Goal: Check status: Check status

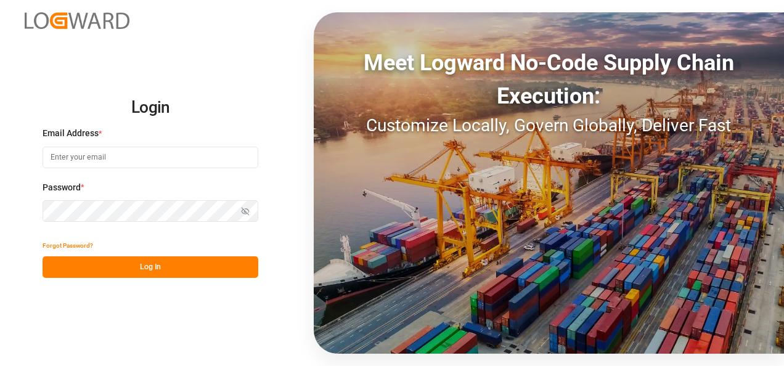
type input "[EMAIL_ADDRESS][DOMAIN_NAME]"
click at [162, 260] on button "Log In" at bounding box center [151, 267] width 216 height 22
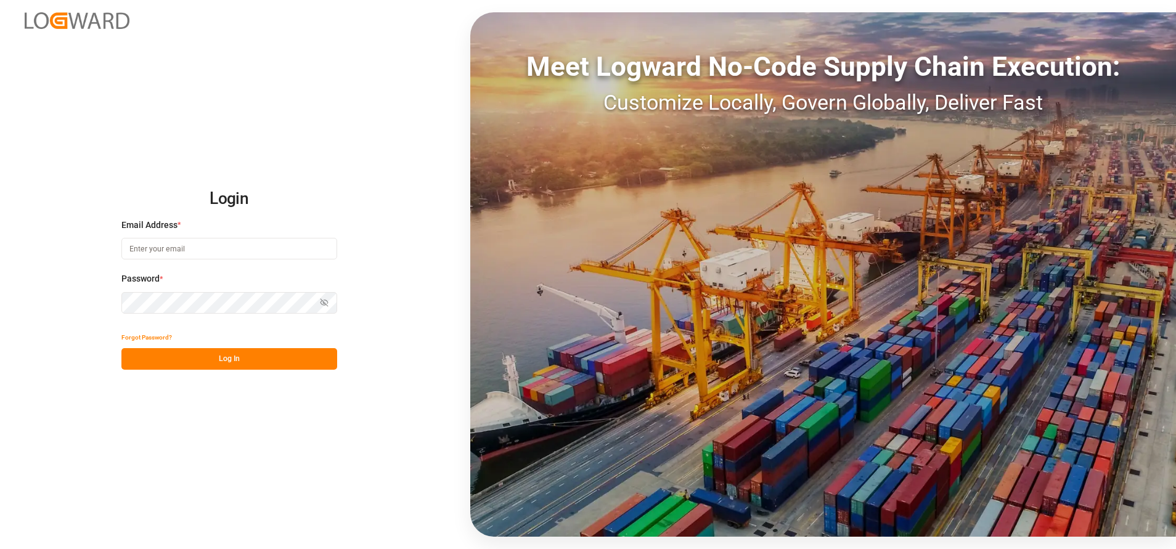
type input "[EMAIL_ADDRESS][DOMAIN_NAME]"
click at [248, 367] on button "Log In" at bounding box center [229, 359] width 216 height 22
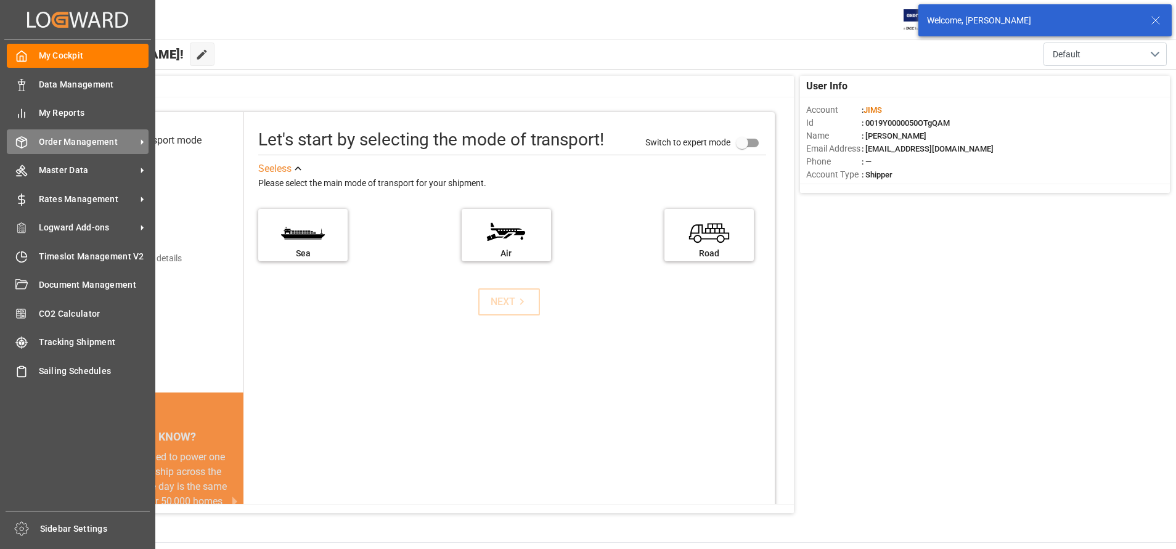
click at [84, 142] on span "Order Management" at bounding box center [87, 142] width 97 height 13
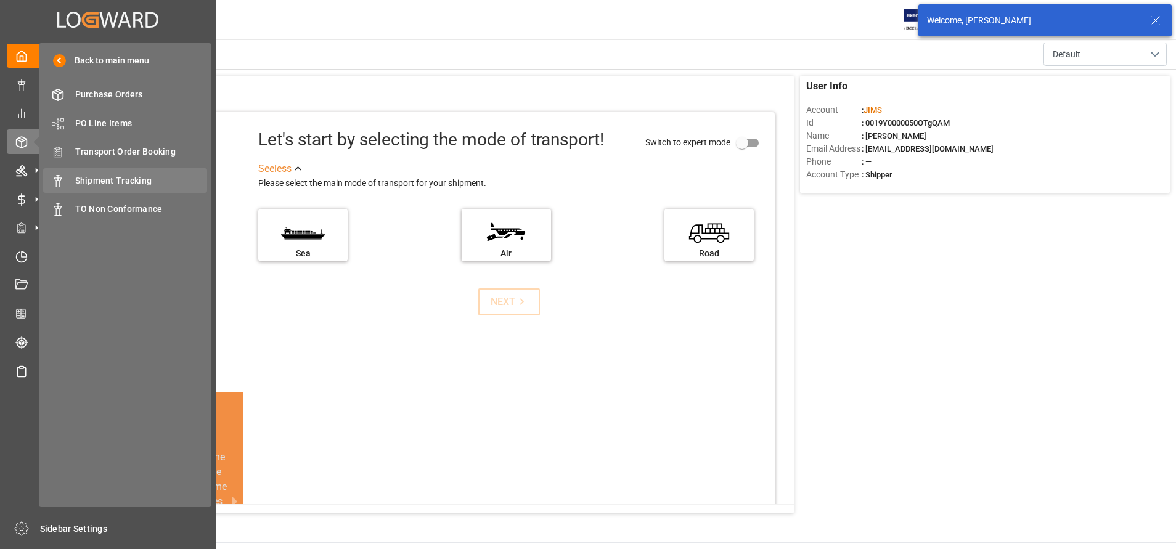
click at [113, 174] on span "Shipment Tracking" at bounding box center [141, 180] width 133 height 13
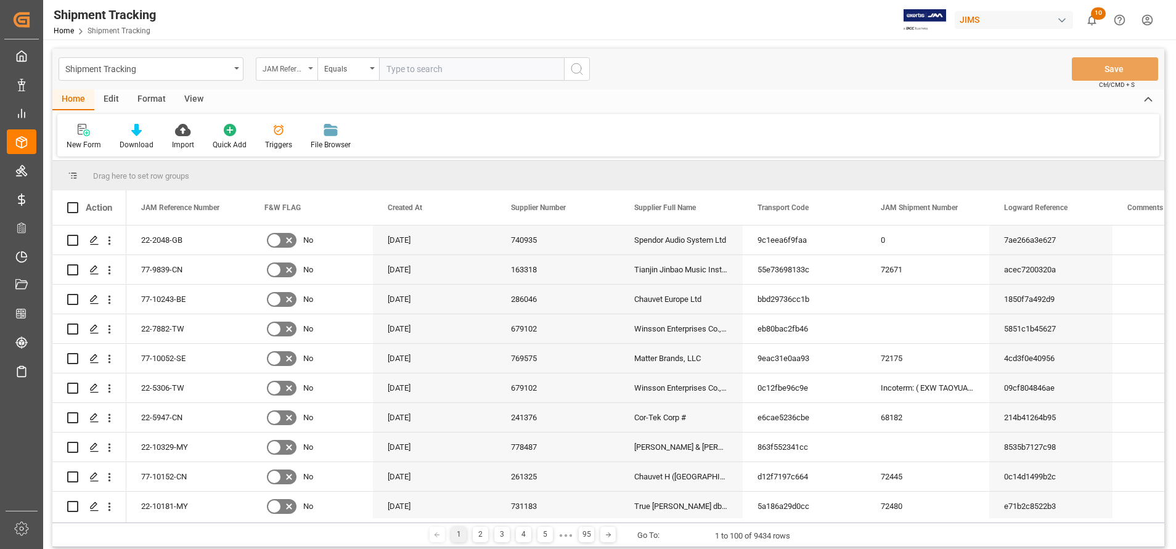
click at [279, 65] on div "JAM Reference Number" at bounding box center [284, 67] width 42 height 14
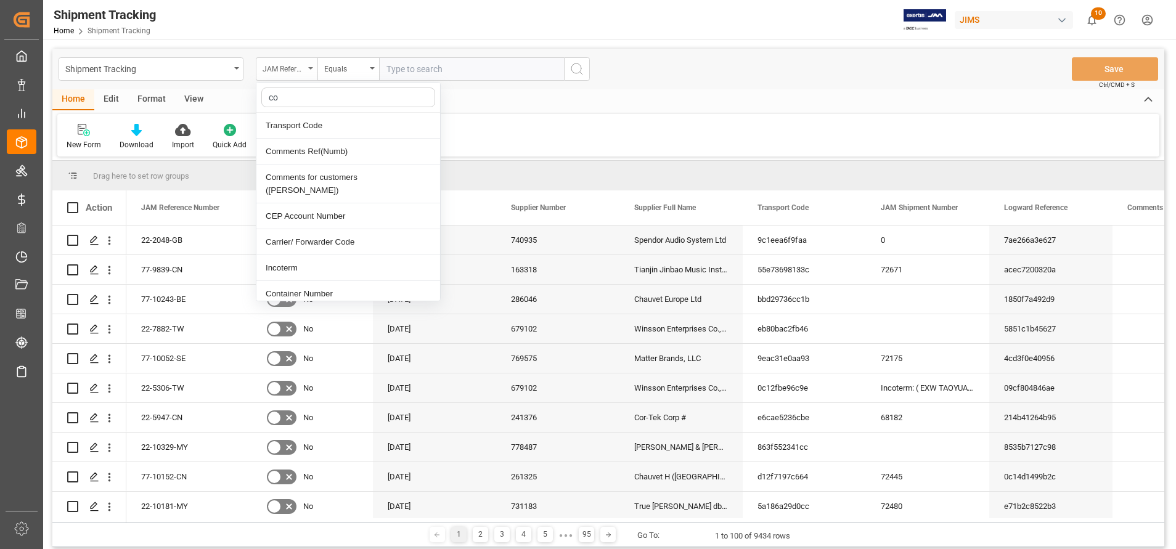
type input "con"
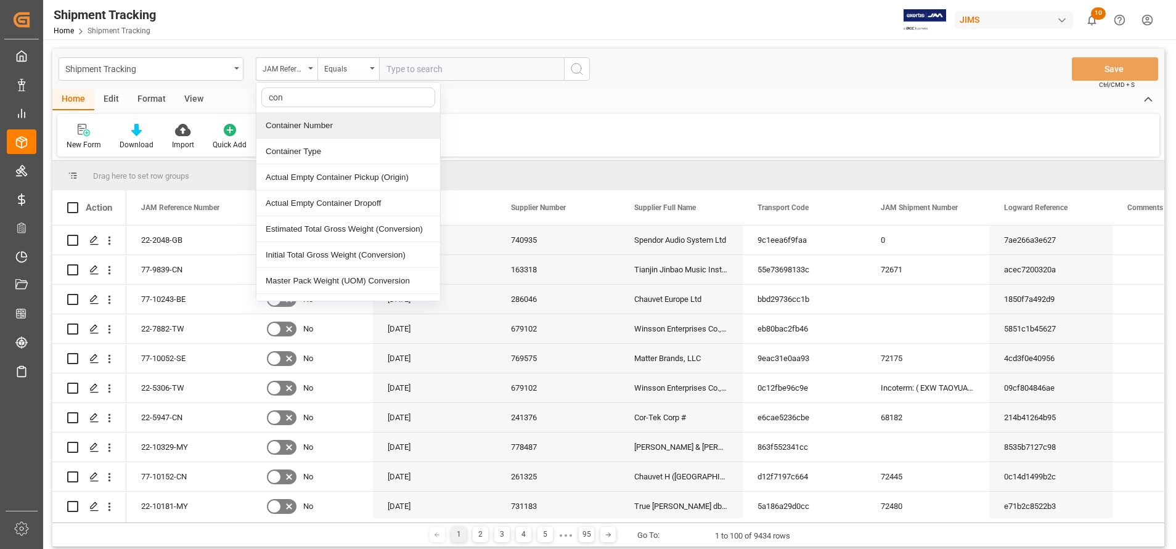
click at [334, 123] on div "Container Number" at bounding box center [348, 126] width 184 height 26
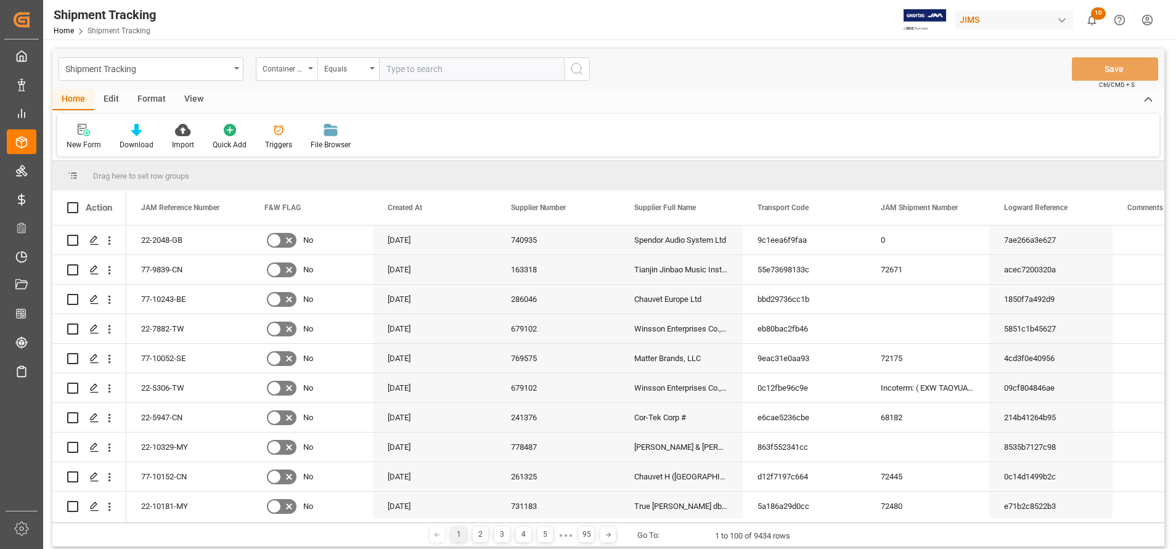
click at [489, 70] on input "text" at bounding box center [471, 68] width 185 height 23
paste input "FSCU4962790"
type input "FSCU4962790"
click at [570, 68] on icon "search button" at bounding box center [577, 69] width 15 height 15
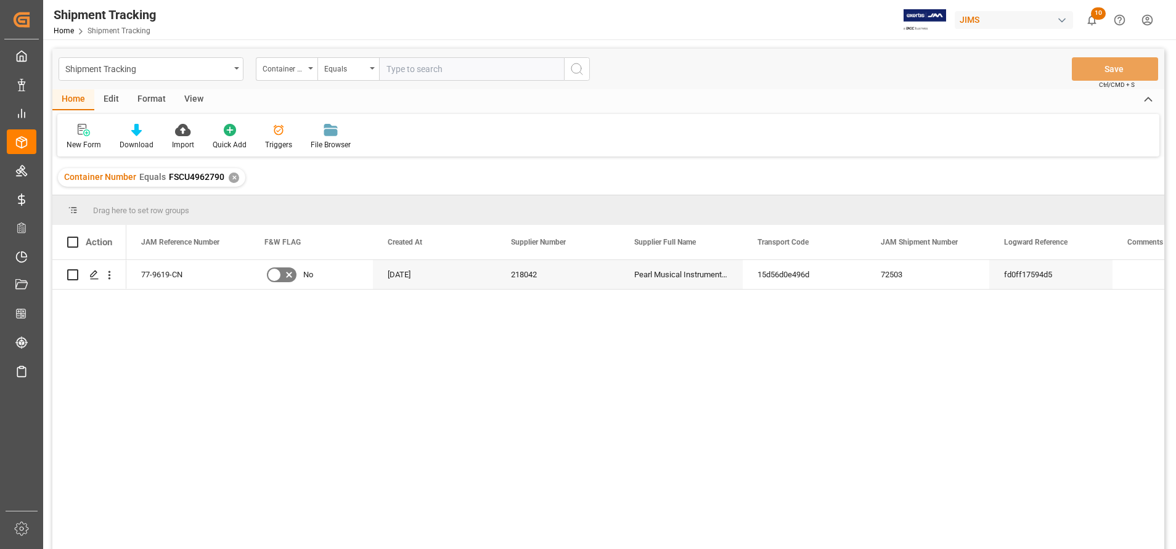
click at [200, 97] on div "View" at bounding box center [194, 99] width 38 height 21
click at [76, 145] on div "Default" at bounding box center [79, 144] width 24 height 11
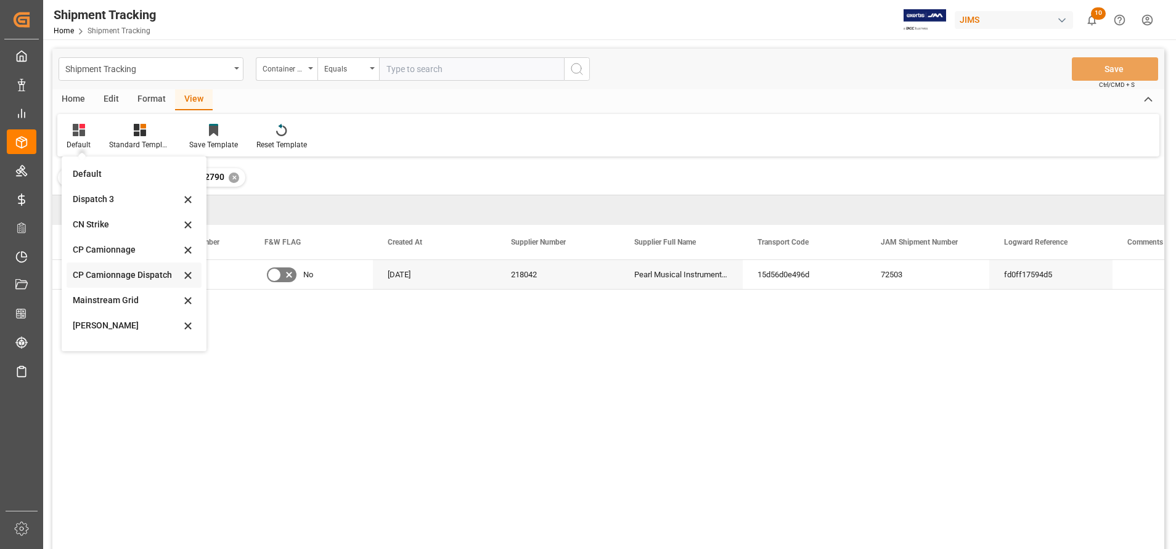
click at [121, 281] on div "CP Camionnage Dispatch" at bounding box center [127, 275] width 108 height 13
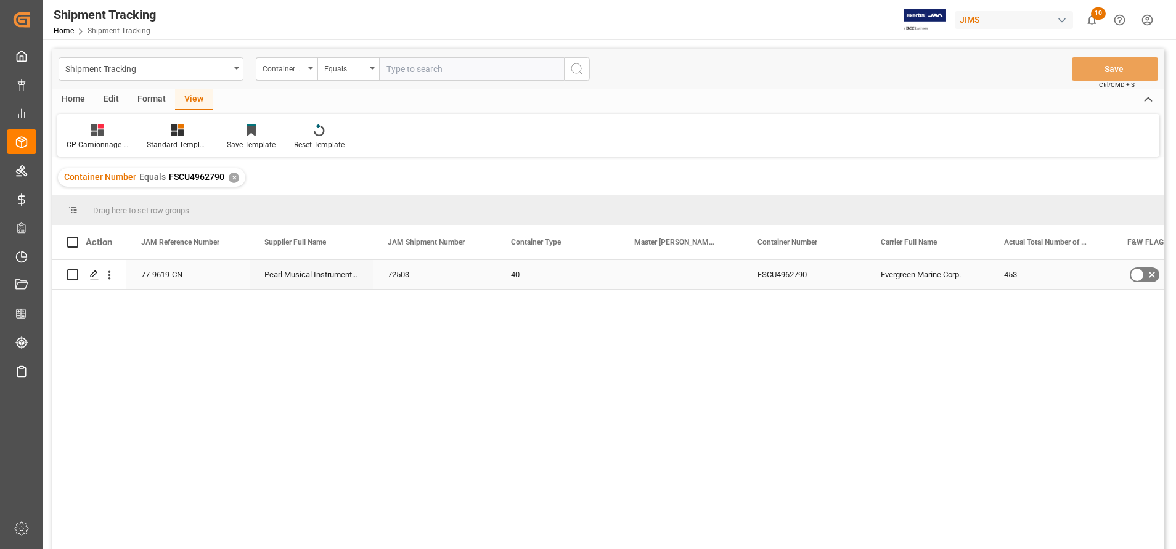
click at [658, 272] on div "Press SPACE to select this row." at bounding box center [681, 274] width 123 height 29
click at [658, 272] on input "Press SPACE to select this row." at bounding box center [681, 281] width 104 height 23
paste input "143571793593"
type input "EGLV143571793593"
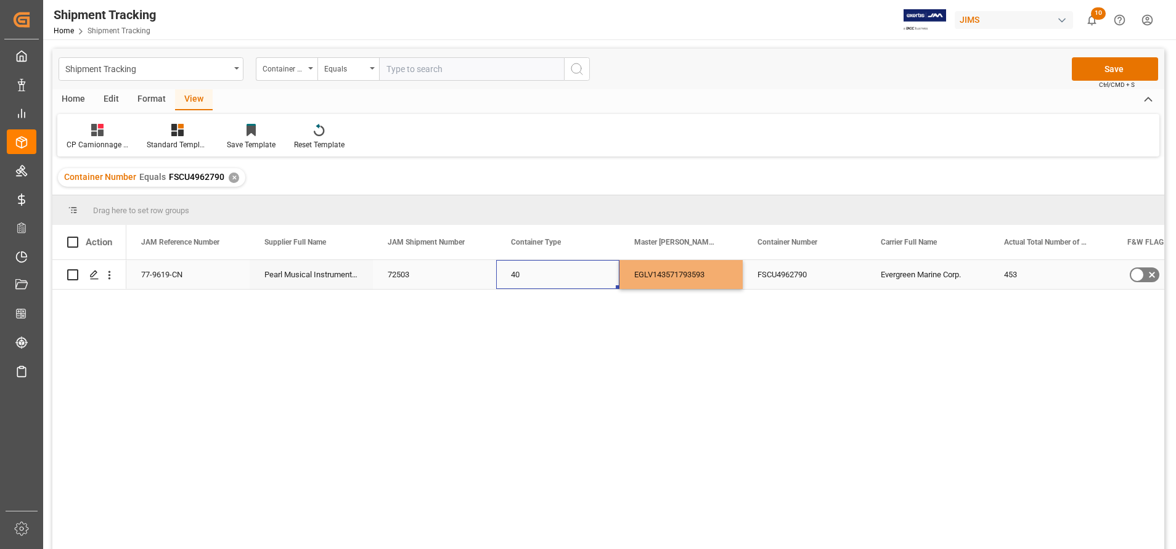
click at [577, 284] on div "40" at bounding box center [557, 274] width 123 height 29
click at [1139, 75] on button "Save" at bounding box center [1115, 68] width 86 height 23
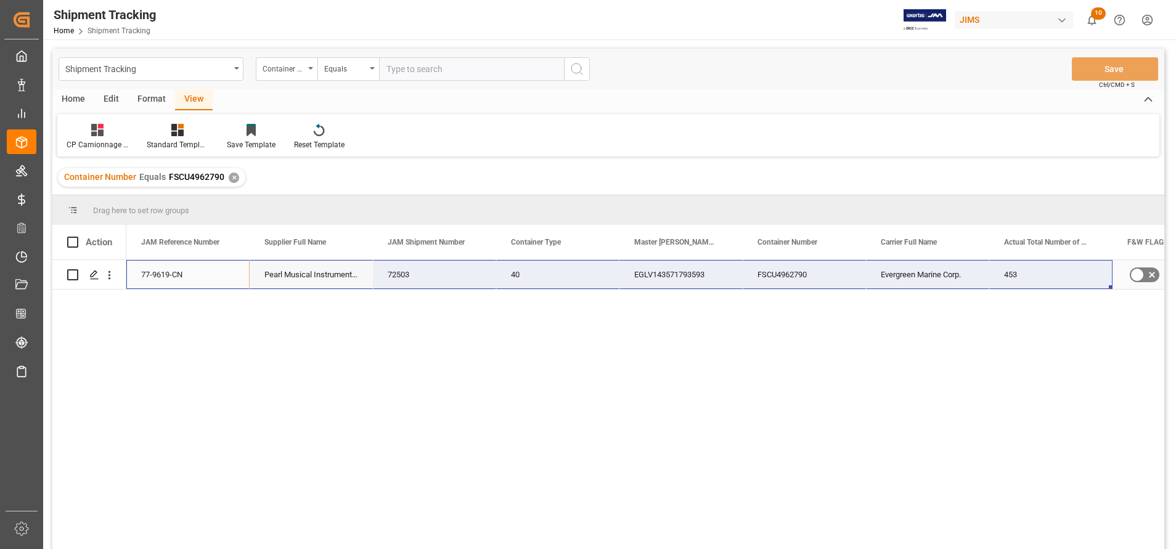
drag, startPoint x: 158, startPoint y: 270, endPoint x: 1012, endPoint y: 272, distance: 853.2
click at [1012, 272] on div "77-9619-CN Pearl Musical Instrument ([GEOGRAPHIC_DATA]) 72503 40 EGLV1435717935…" at bounding box center [804, 275] width 1356 height 30
click at [435, 75] on input "text" at bounding box center [471, 68] width 185 height 23
paste input "22-10626-CN"
type input "22-10626-CN"
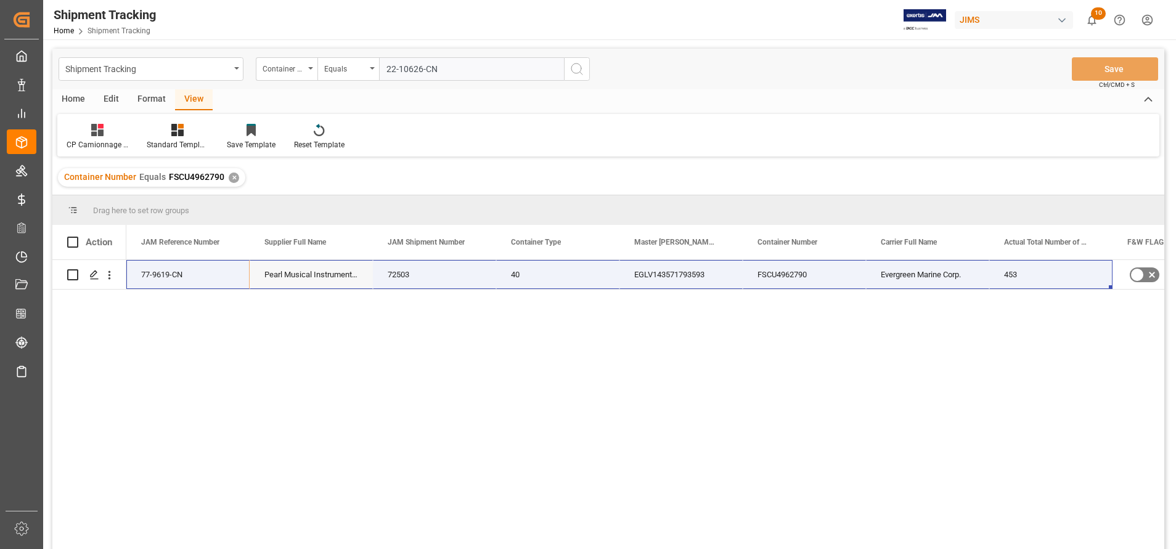
click at [584, 71] on icon "search button" at bounding box center [577, 69] width 15 height 15
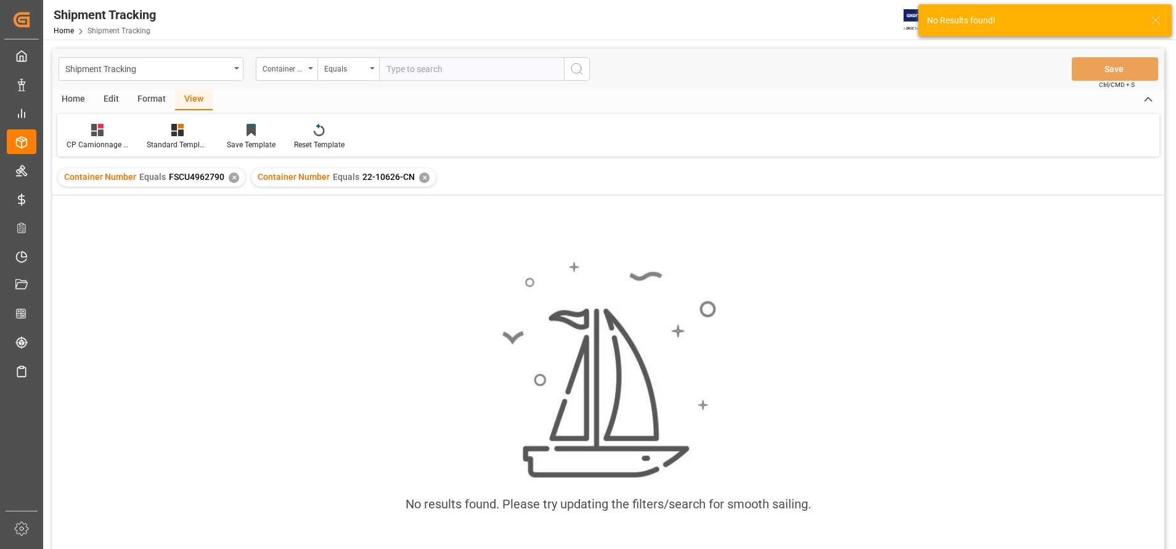
click at [226, 182] on div "Container Number Equals FSCU4962790 ✕" at bounding box center [151, 177] width 187 height 18
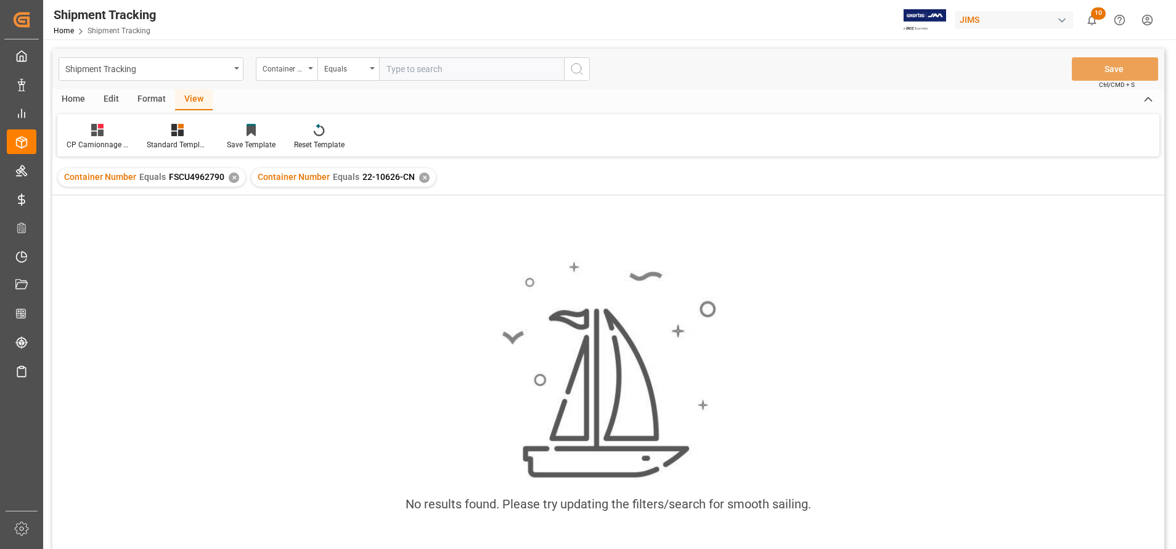
click at [413, 182] on div "Container Number Equals 22-10626-CN ✕" at bounding box center [344, 177] width 184 height 18
click at [419, 182] on div "✕" at bounding box center [424, 178] width 10 height 10
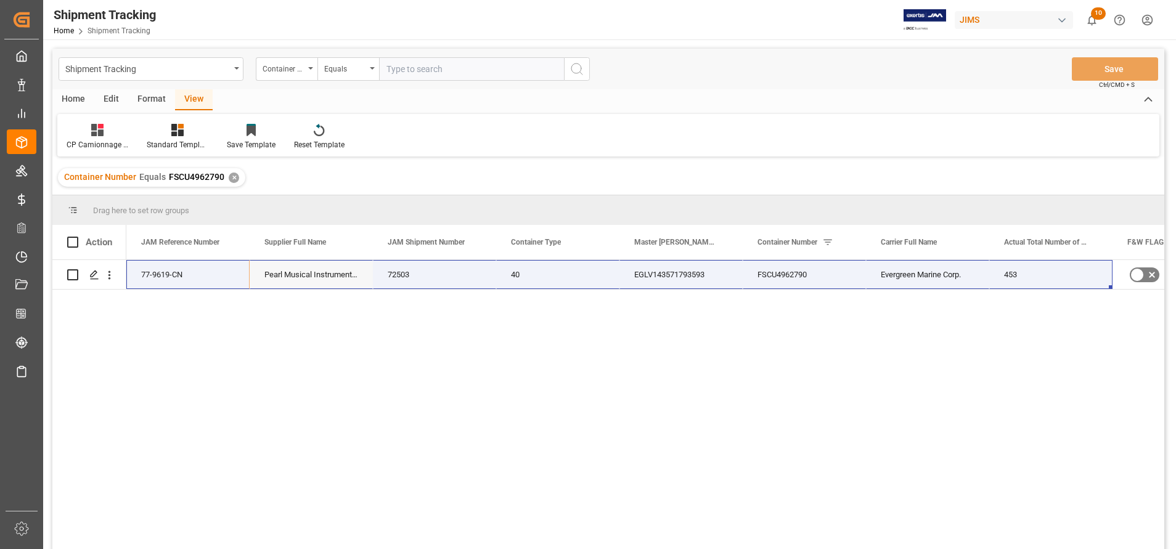
click at [461, 65] on input "text" at bounding box center [471, 68] width 185 height 23
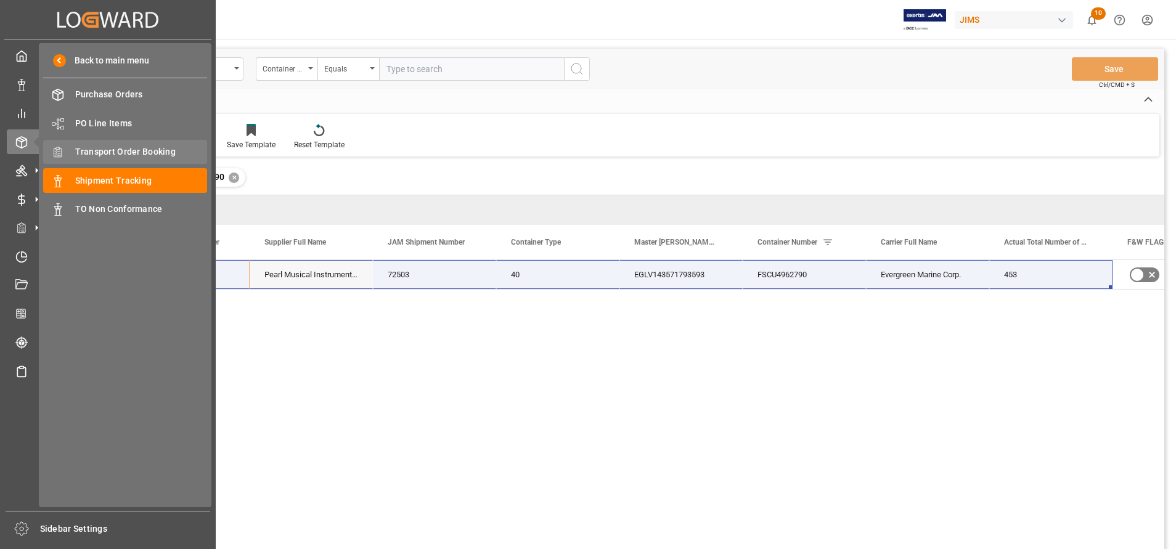
click at [103, 146] on span "Transport Order Booking" at bounding box center [141, 151] width 133 height 13
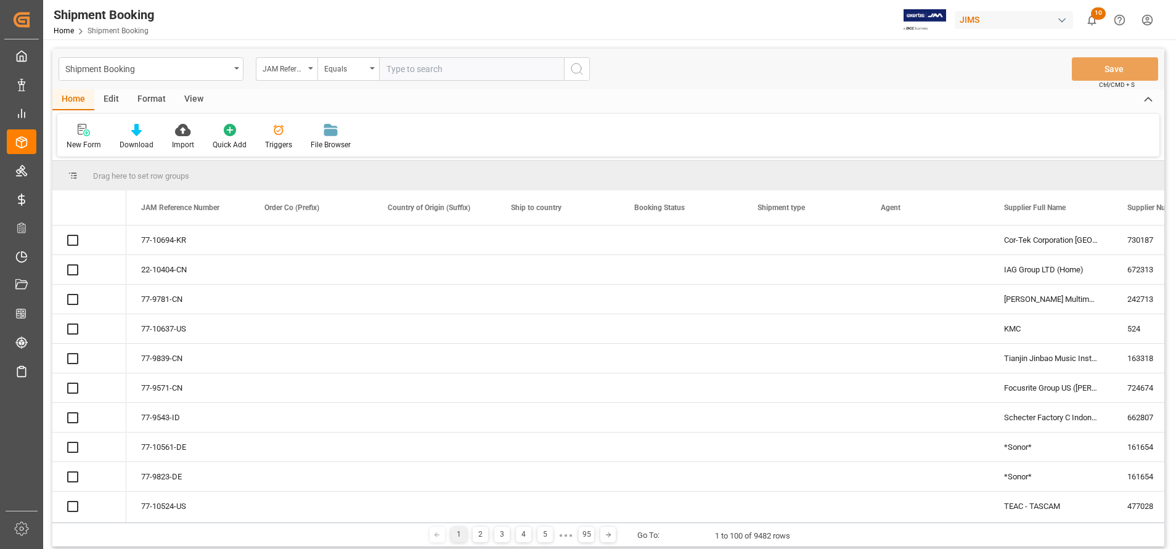
click at [484, 75] on input "text" at bounding box center [471, 68] width 185 height 23
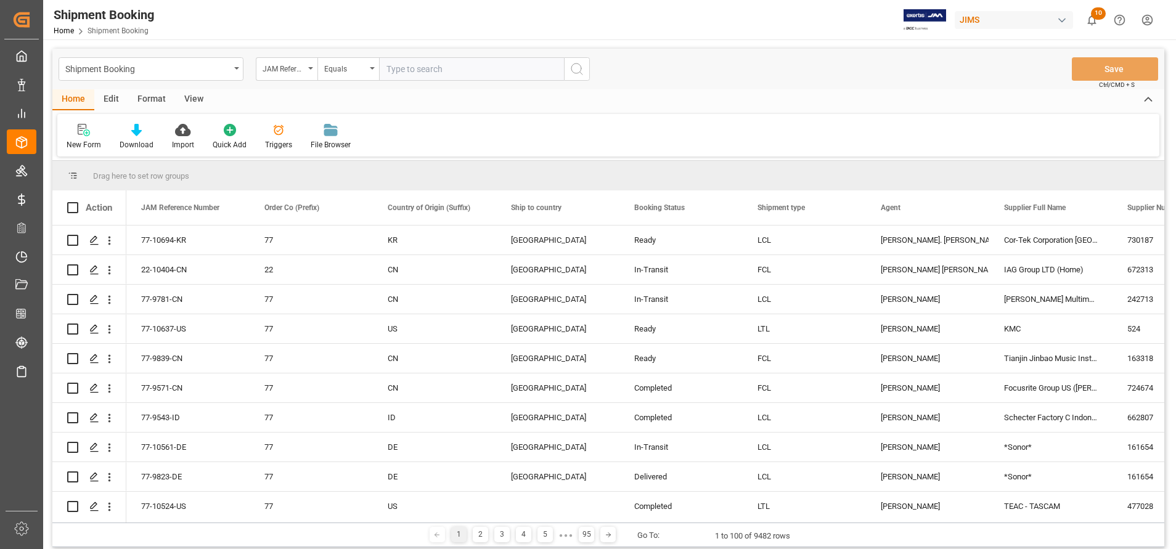
paste input "22-10626-CN"
type input "22-10626-CN"
click at [576, 72] on icon "search button" at bounding box center [577, 69] width 15 height 15
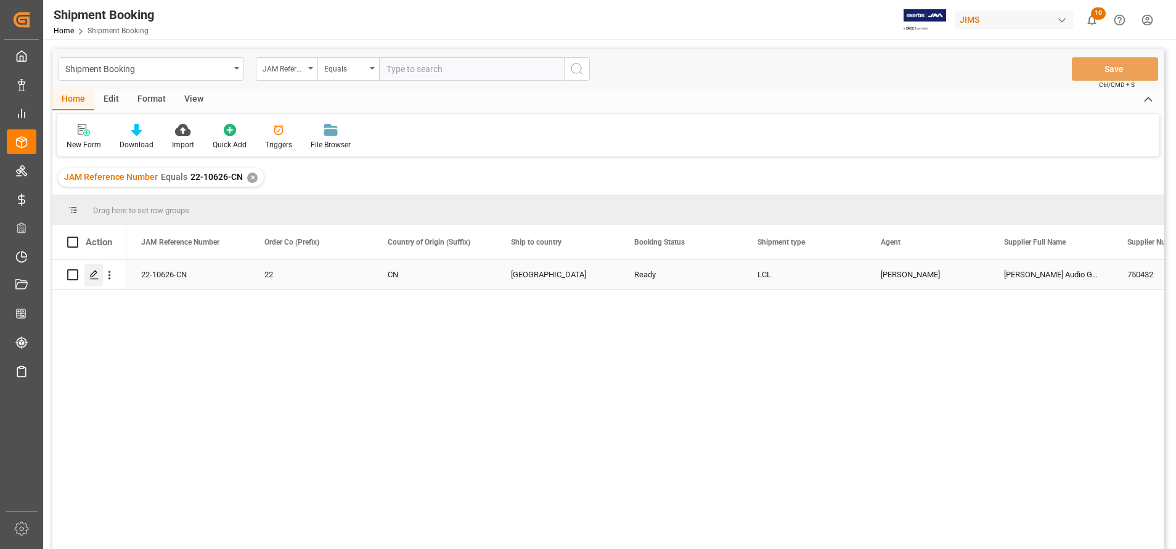
click at [97, 279] on icon "Press SPACE to select this row." at bounding box center [94, 275] width 10 height 10
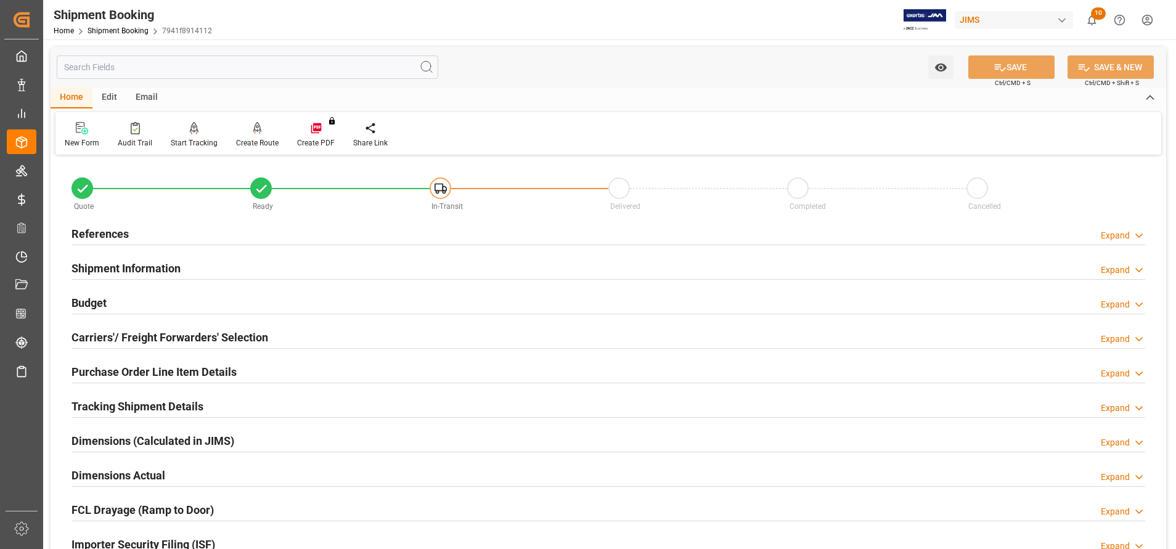
click at [146, 266] on h2 "Shipment Information" at bounding box center [126, 268] width 109 height 17
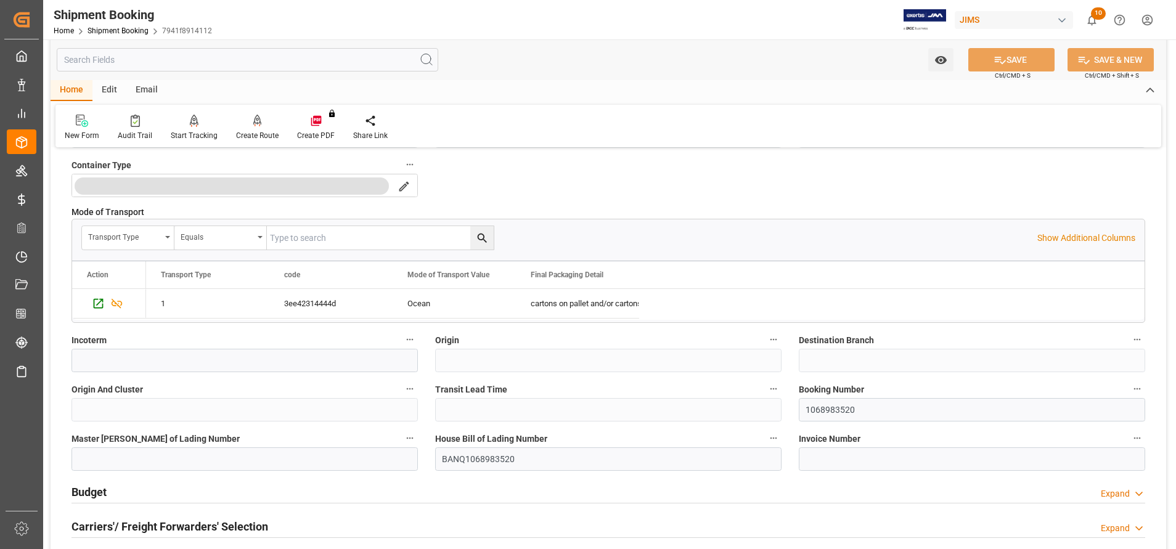
scroll to position [370, 0]
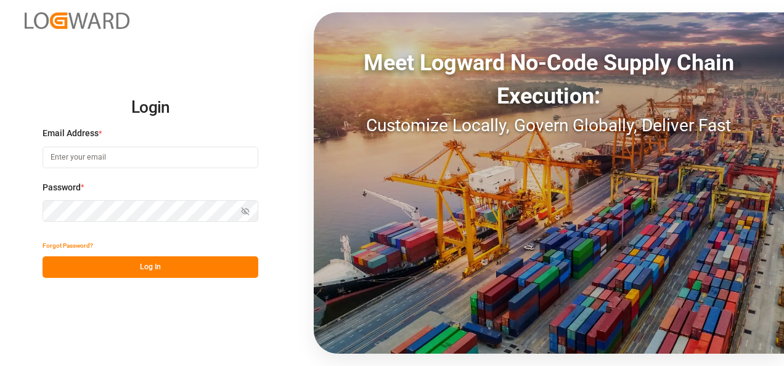
type input "[EMAIL_ADDRESS][DOMAIN_NAME]"
click at [191, 270] on button "Log In" at bounding box center [151, 267] width 216 height 22
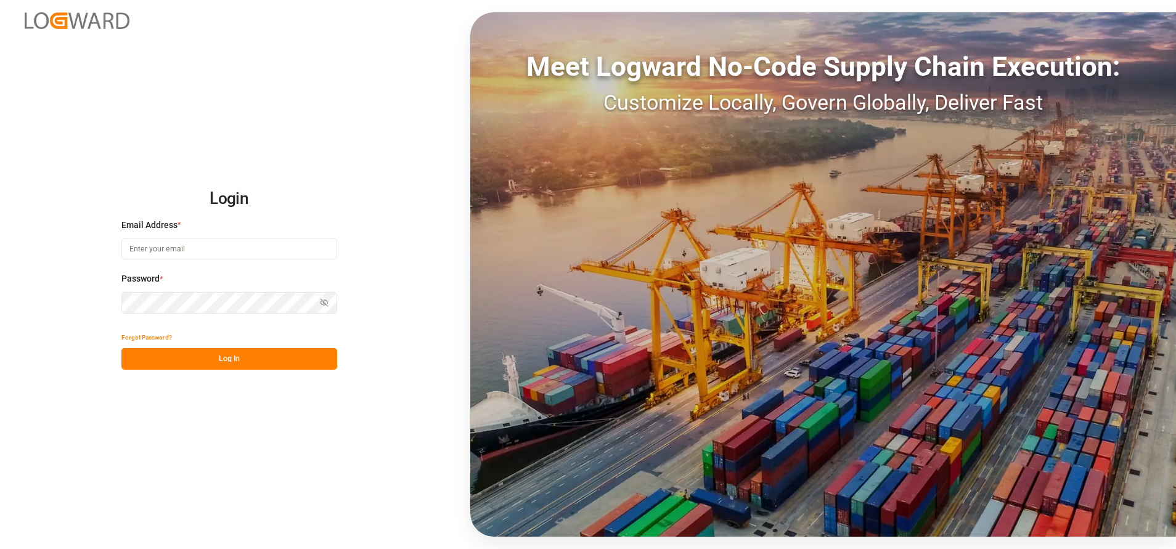
type input "[EMAIL_ADDRESS][DOMAIN_NAME]"
click at [273, 354] on button "Log In" at bounding box center [229, 359] width 216 height 22
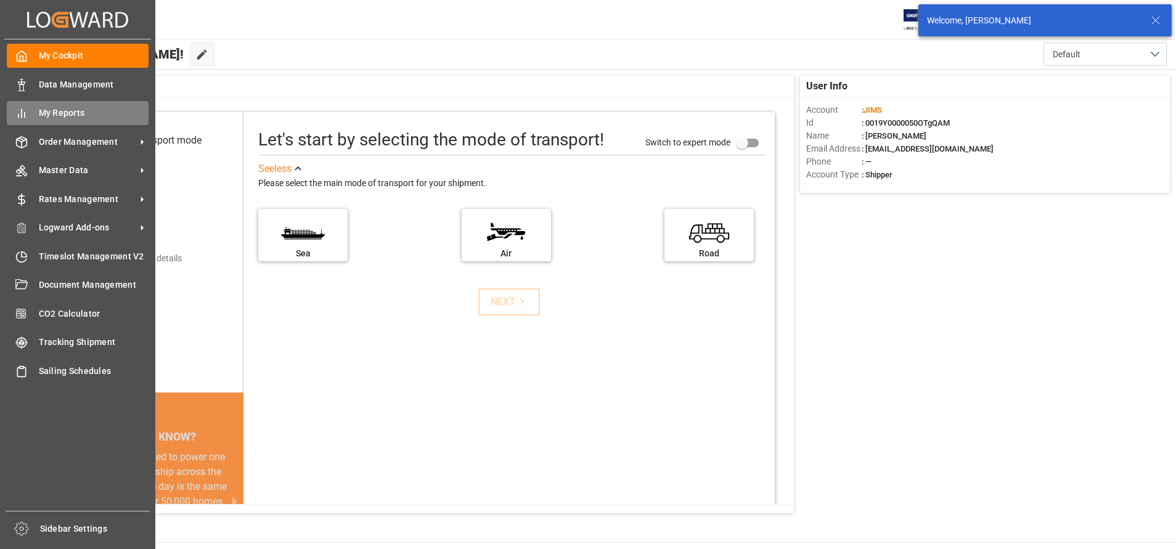
click at [27, 115] on icon at bounding box center [21, 113] width 12 height 12
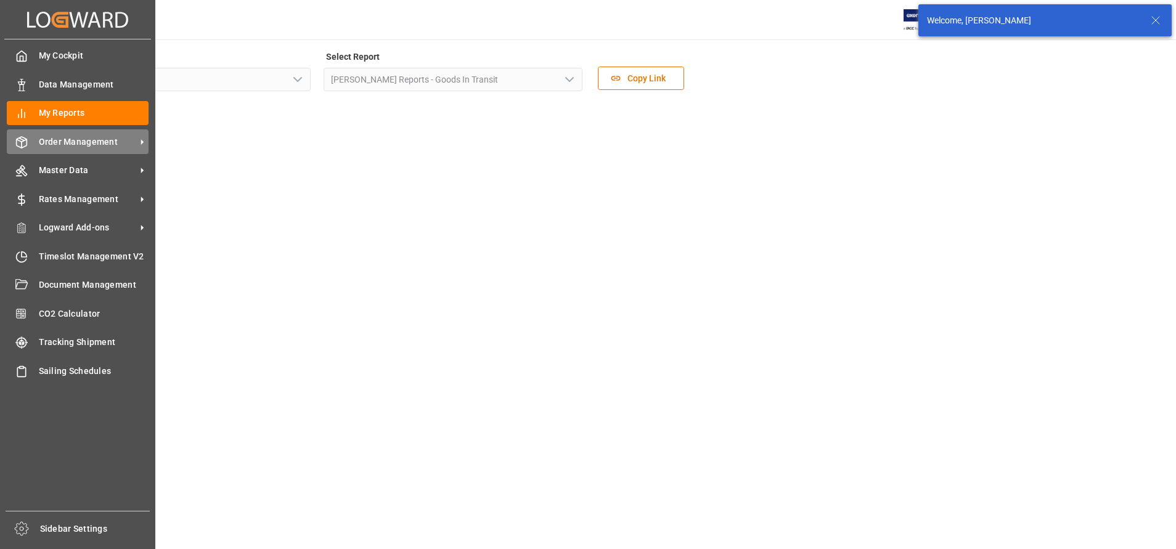
click at [71, 141] on span "Order Management" at bounding box center [87, 142] width 97 height 13
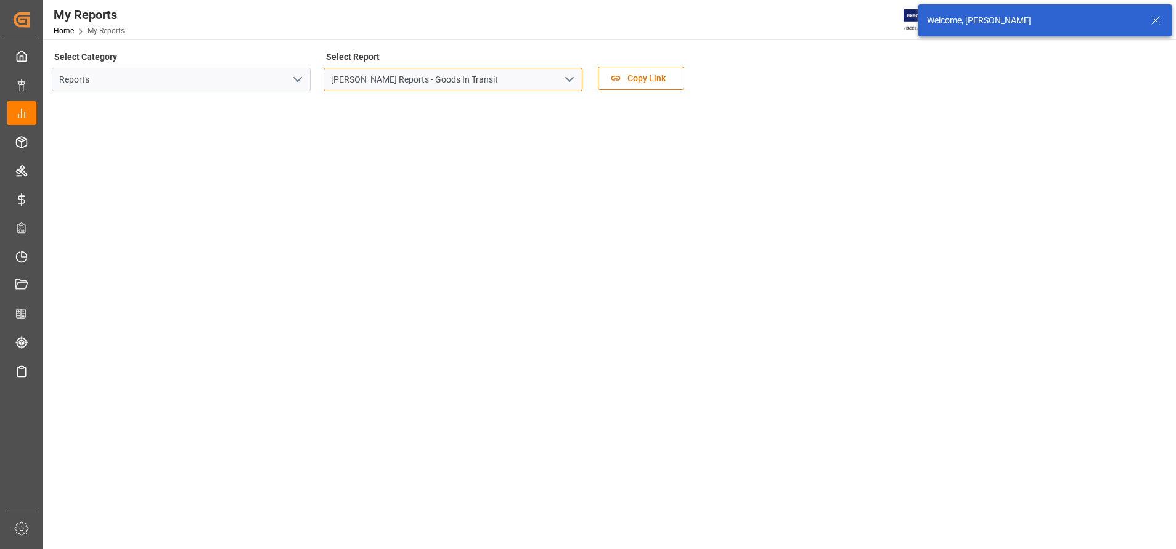
click at [445, 78] on input "JIMS Reports - Goods In Transit" at bounding box center [453, 79] width 259 height 23
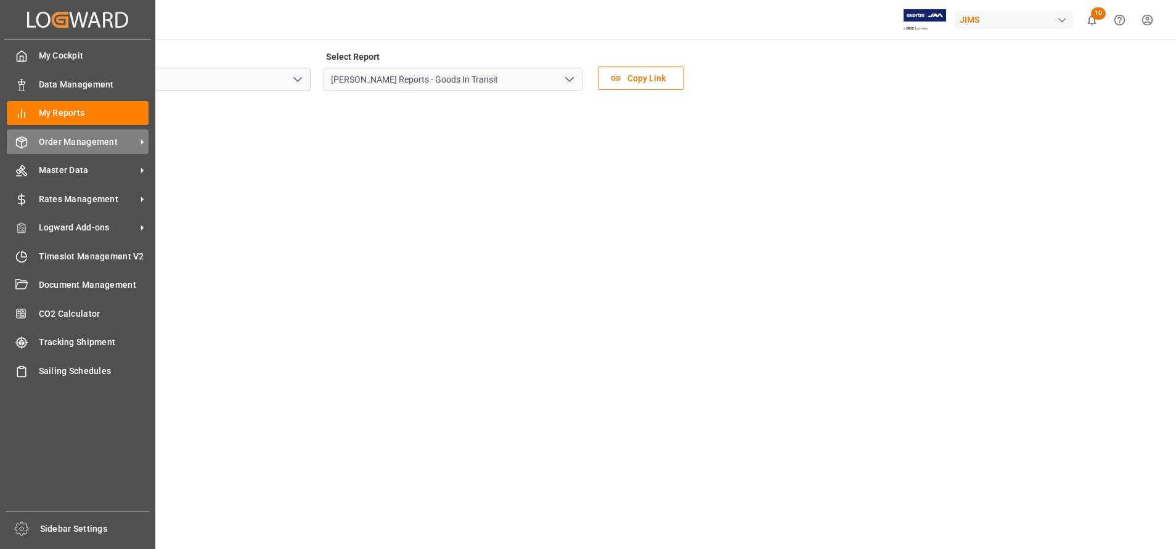
click at [55, 148] on span "Order Management" at bounding box center [87, 142] width 97 height 13
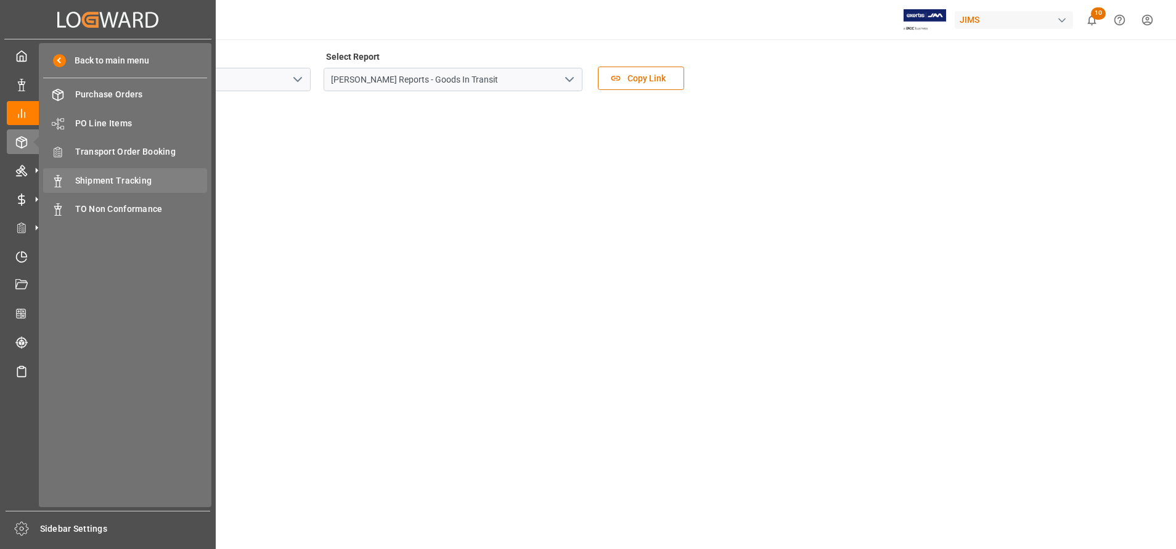
click at [116, 169] on div "Shipment Tracking Shipment Tracking" at bounding box center [125, 180] width 164 height 24
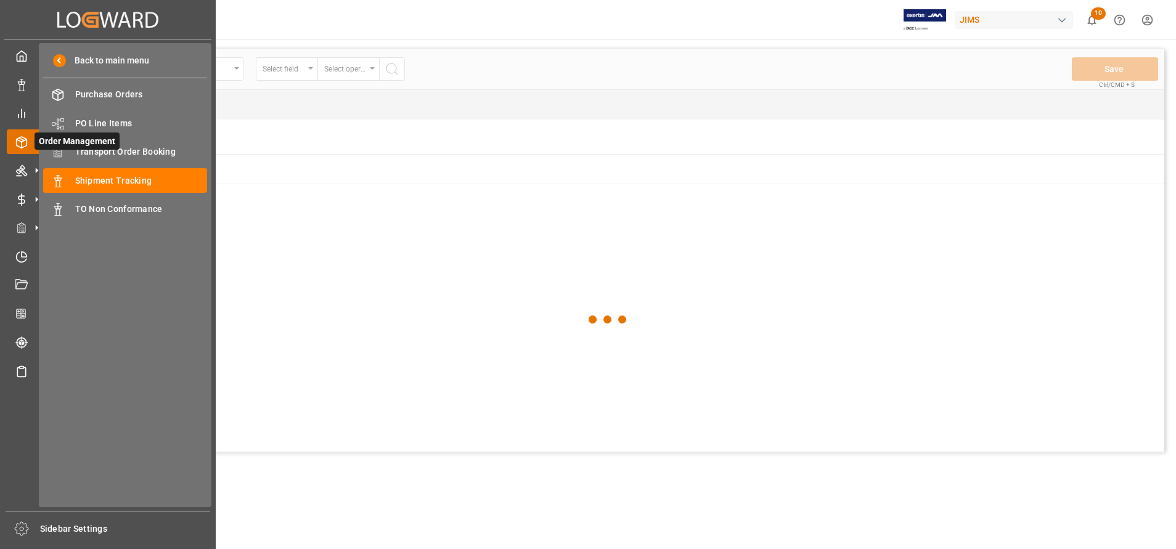
click at [109, 147] on span "Order Management" at bounding box center [77, 141] width 85 height 17
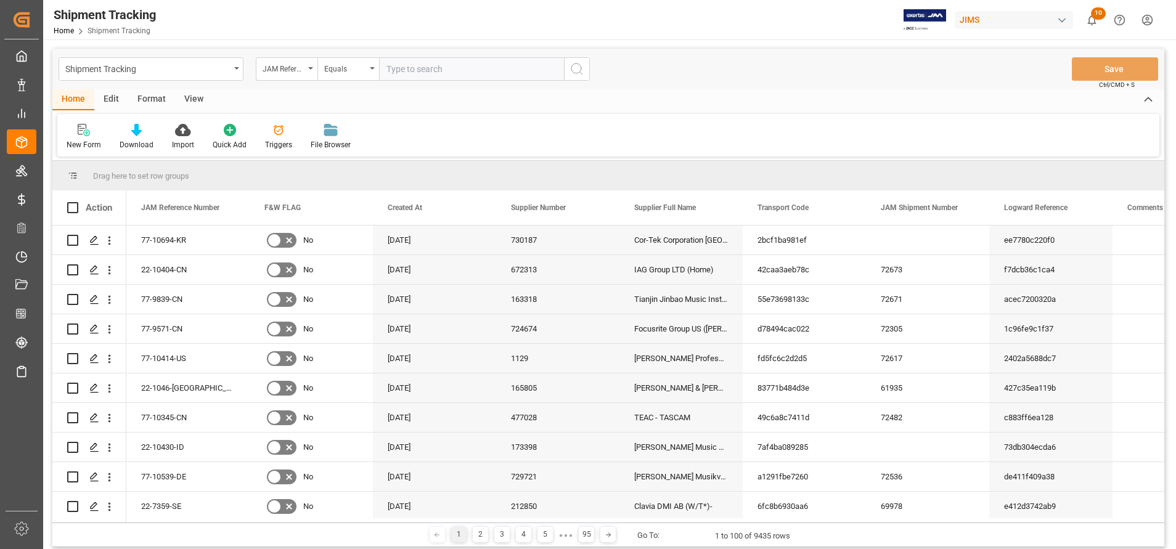
click at [493, 67] on input "text" at bounding box center [471, 68] width 185 height 23
paste input "22-10626-CN"
type input "22-10626-CN"
